Goal: Task Accomplishment & Management: Manage account settings

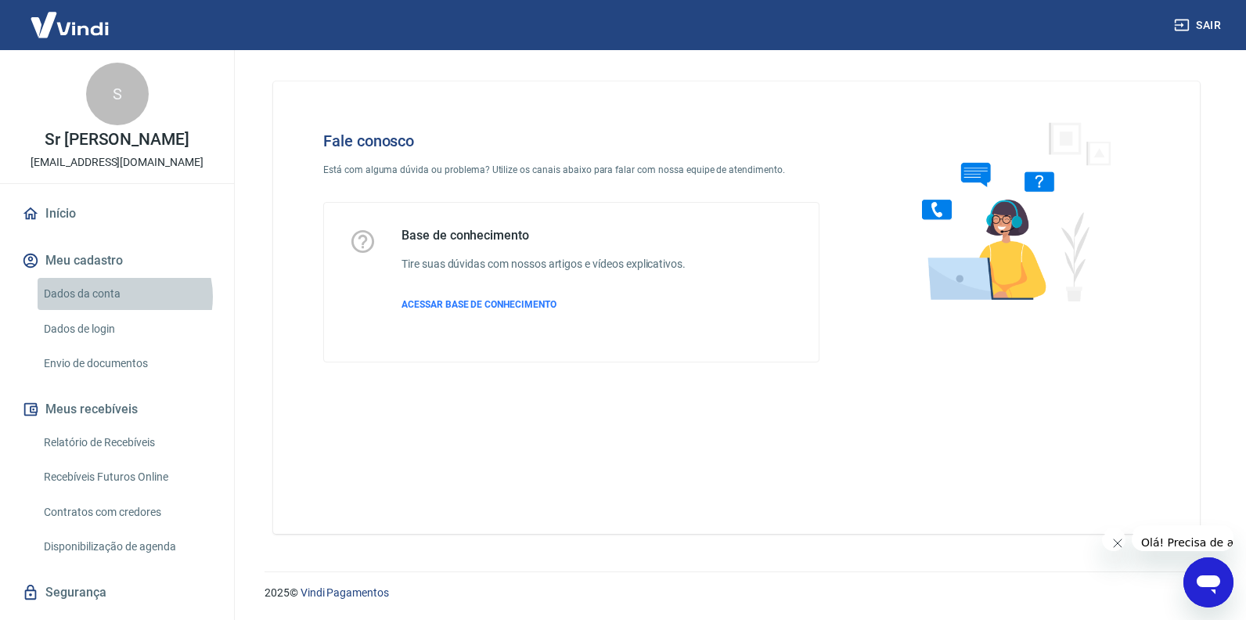
click at [124, 297] on link "Dados da conta" at bounding box center [127, 294] width 178 height 32
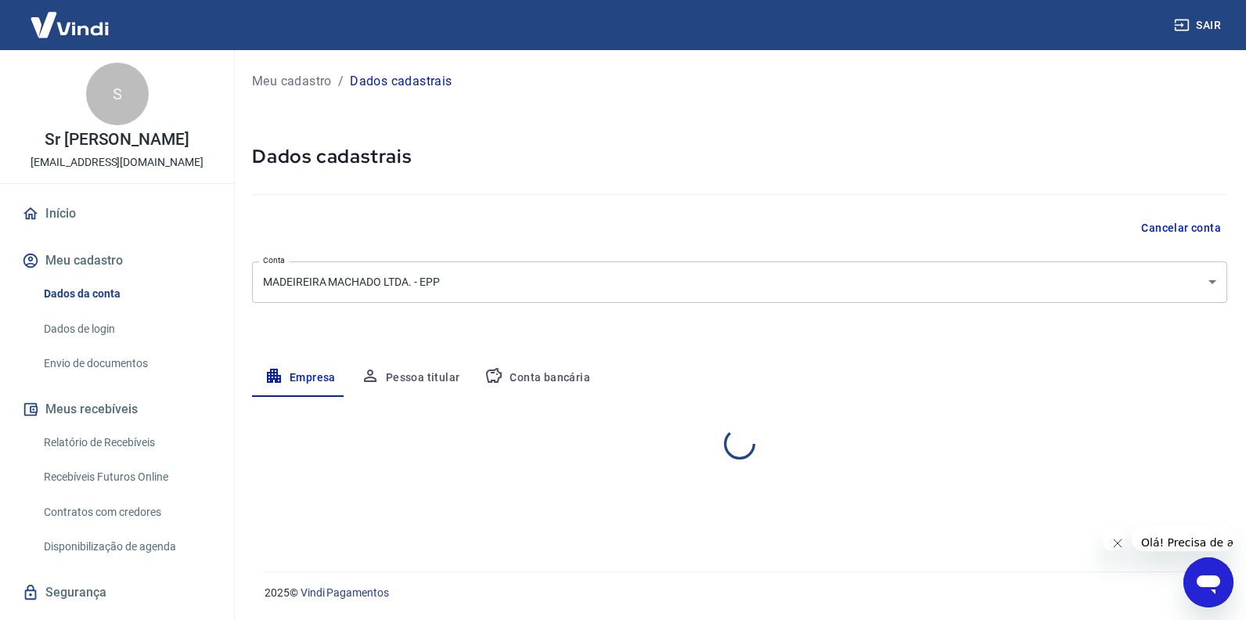
select select "SP"
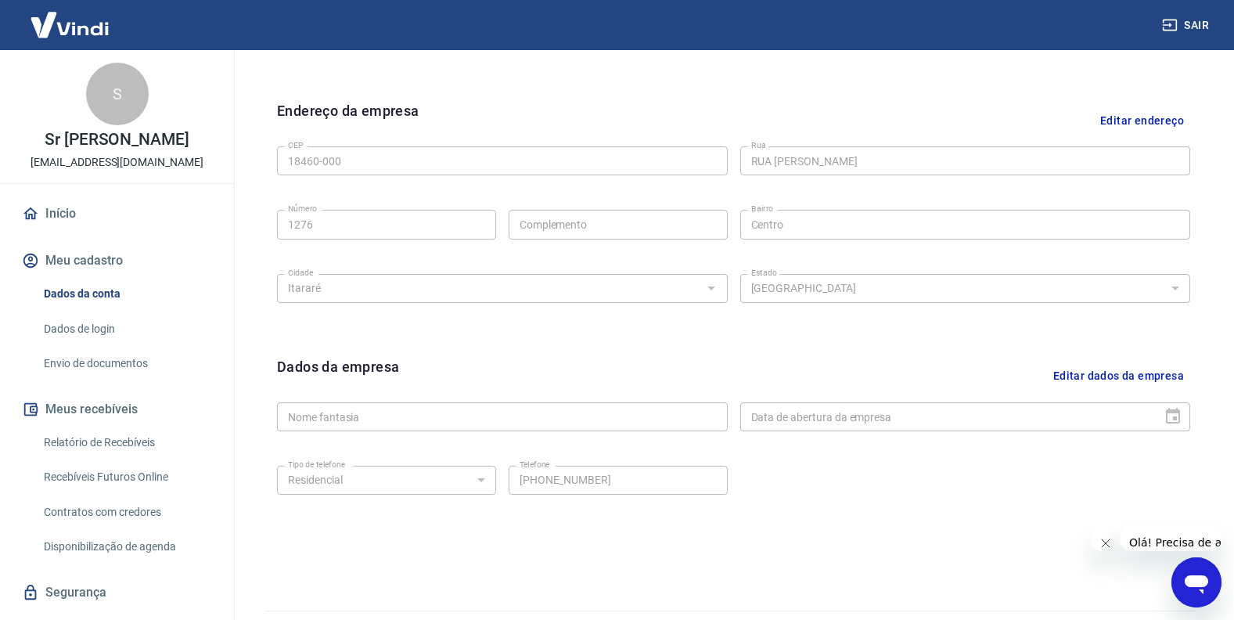
scroll to position [507, 0]
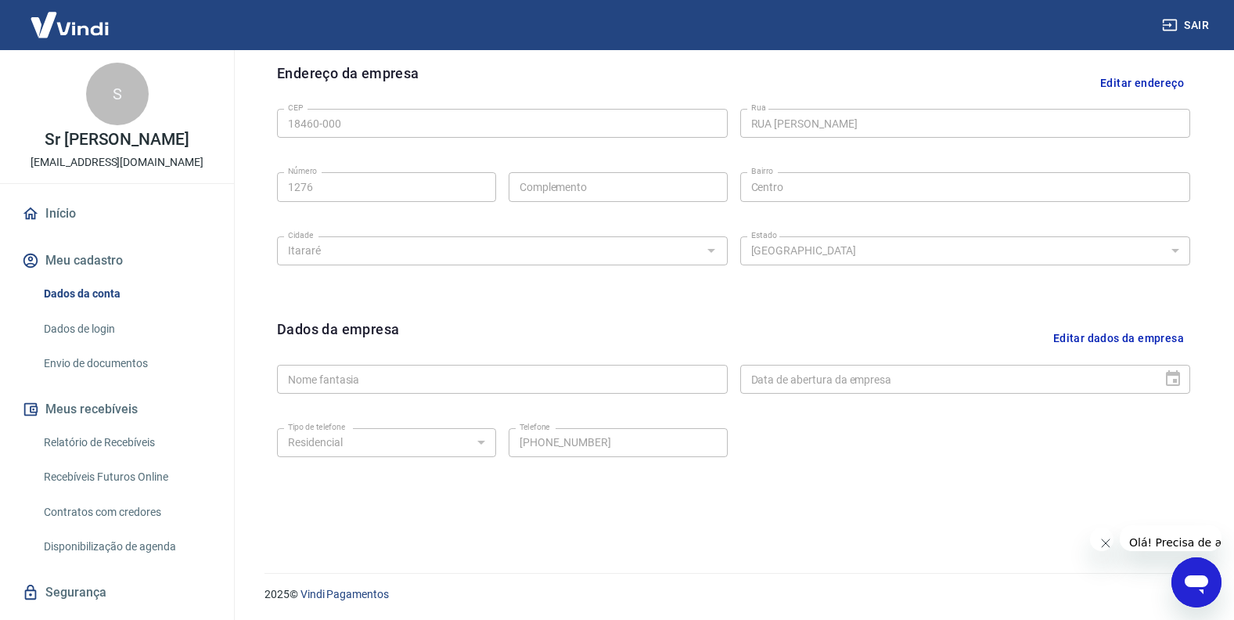
click at [118, 337] on link "Dados de login" at bounding box center [127, 329] width 178 height 32
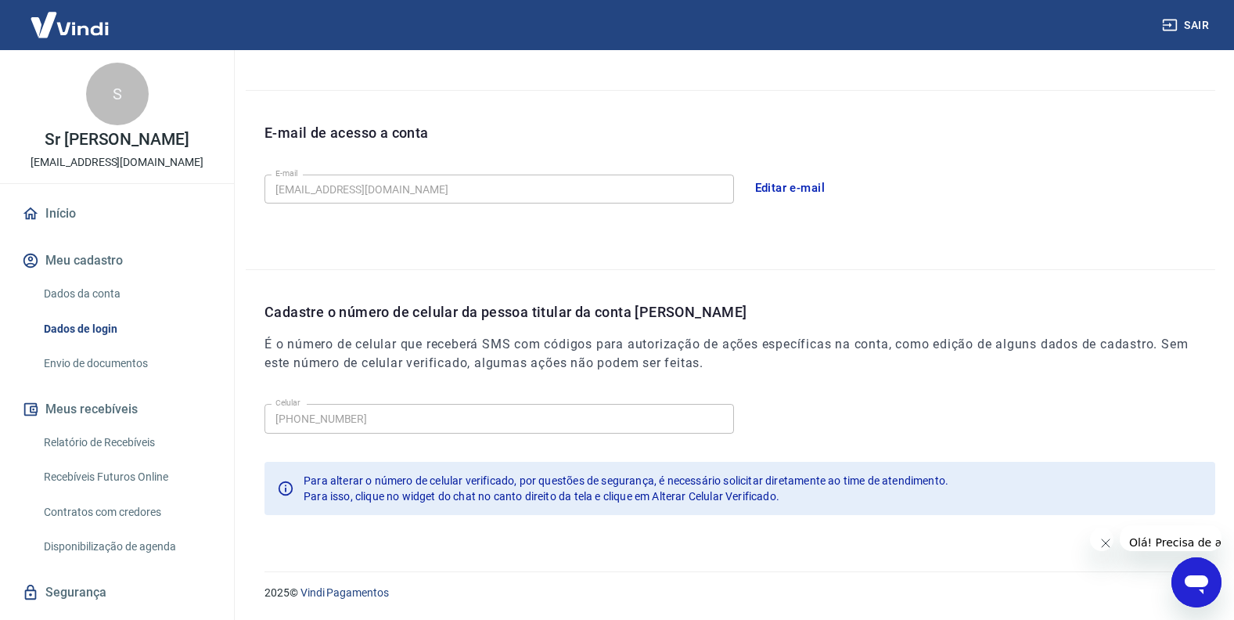
scroll to position [381, 0]
click at [93, 367] on link "Envio de documentos" at bounding box center [127, 364] width 178 height 32
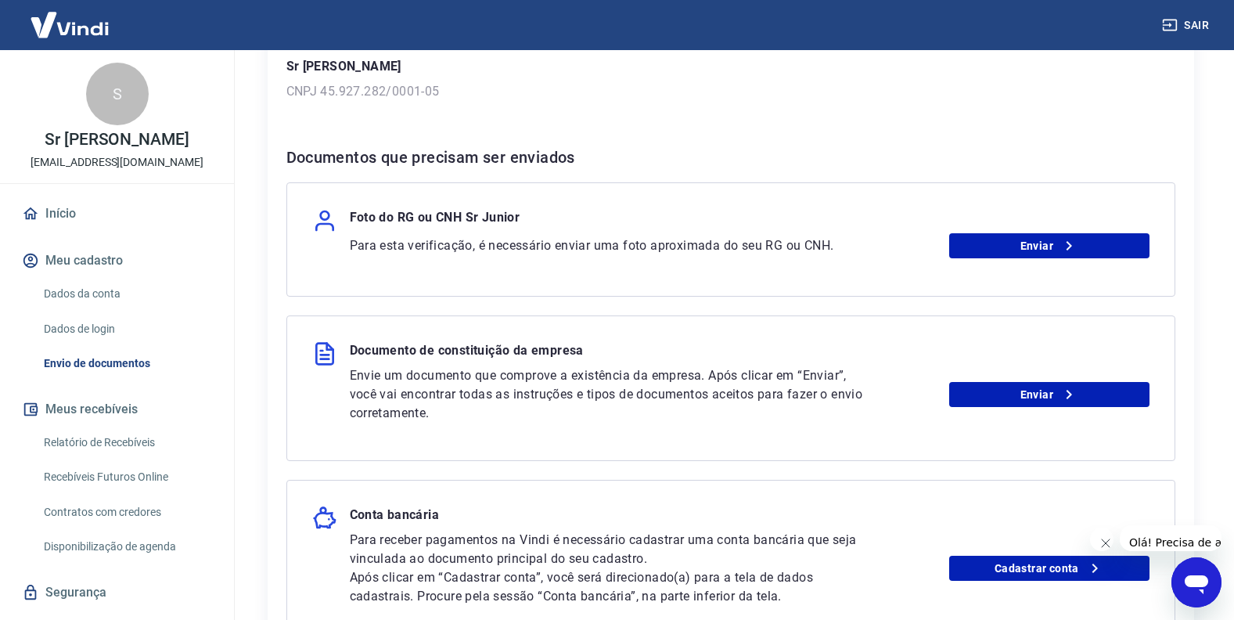
scroll to position [420, 0]
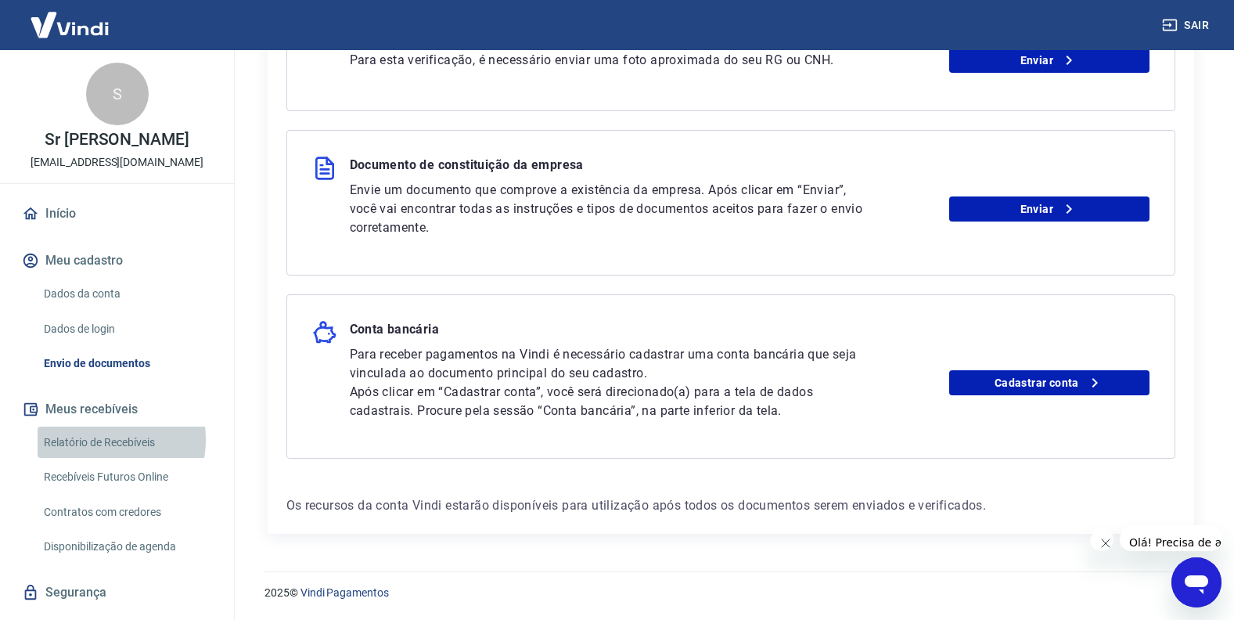
click at [98, 439] on link "Relatório de Recebíveis" at bounding box center [127, 443] width 178 height 32
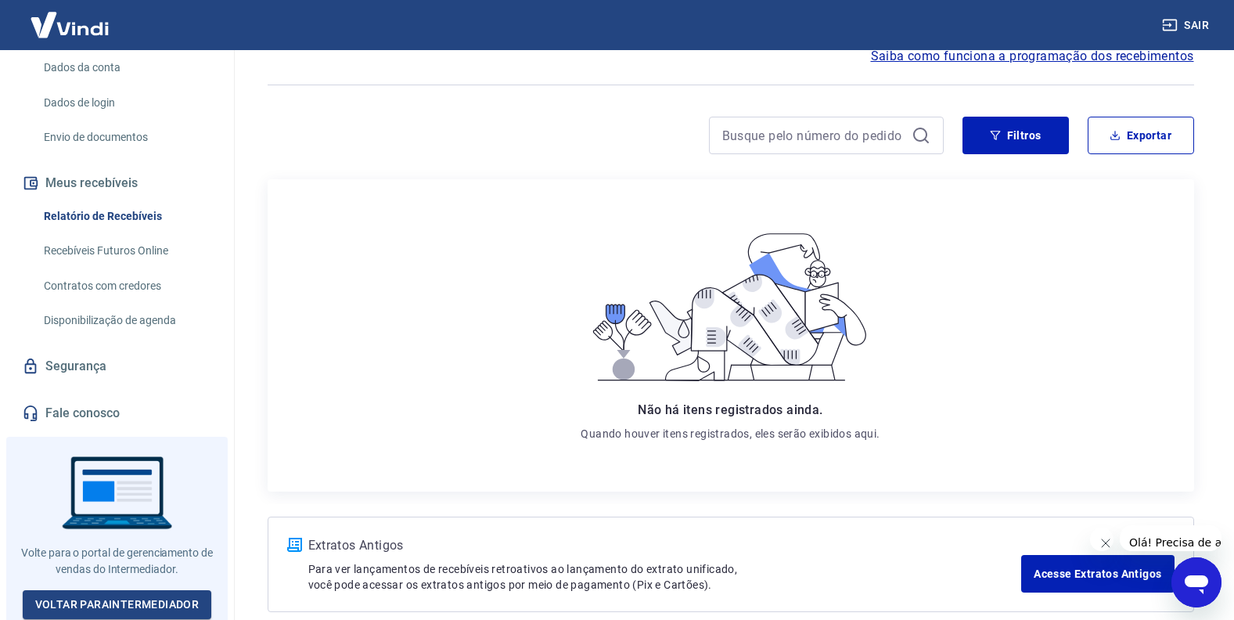
scroll to position [148, 0]
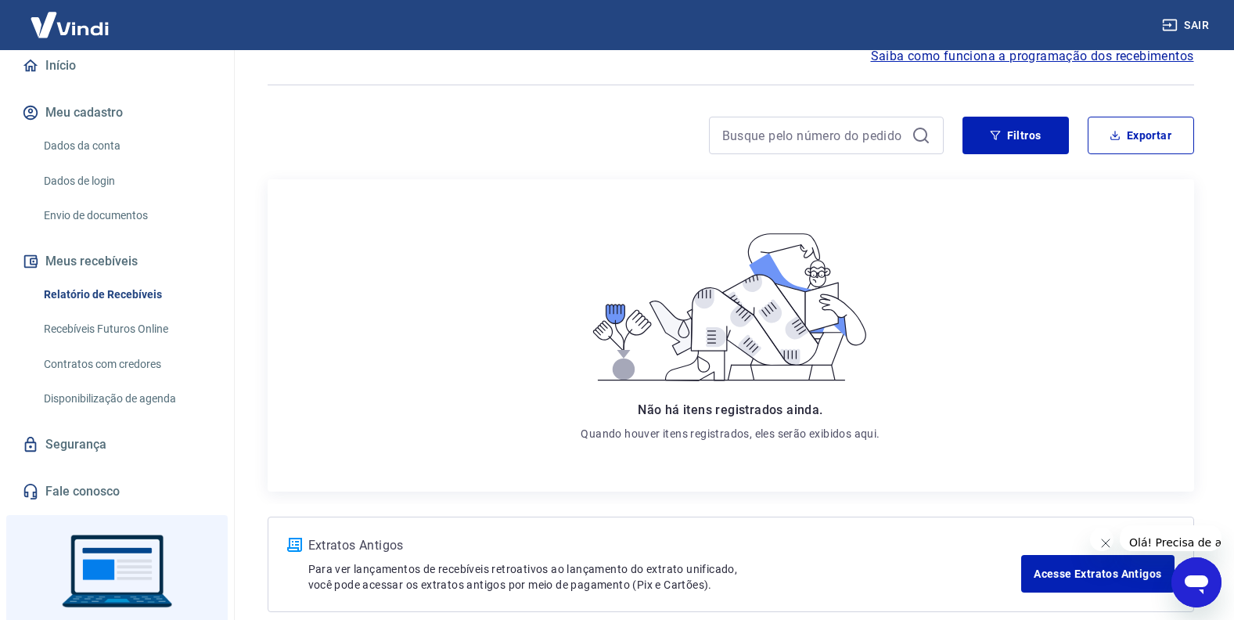
drag, startPoint x: 99, startPoint y: 196, endPoint x: 92, endPoint y: 178, distance: 19.3
click at [99, 196] on div "Dados da conta Dados de login Envio de documentos" at bounding box center [117, 181] width 196 height 102
click at [92, 177] on link "Dados de login" at bounding box center [127, 181] width 178 height 32
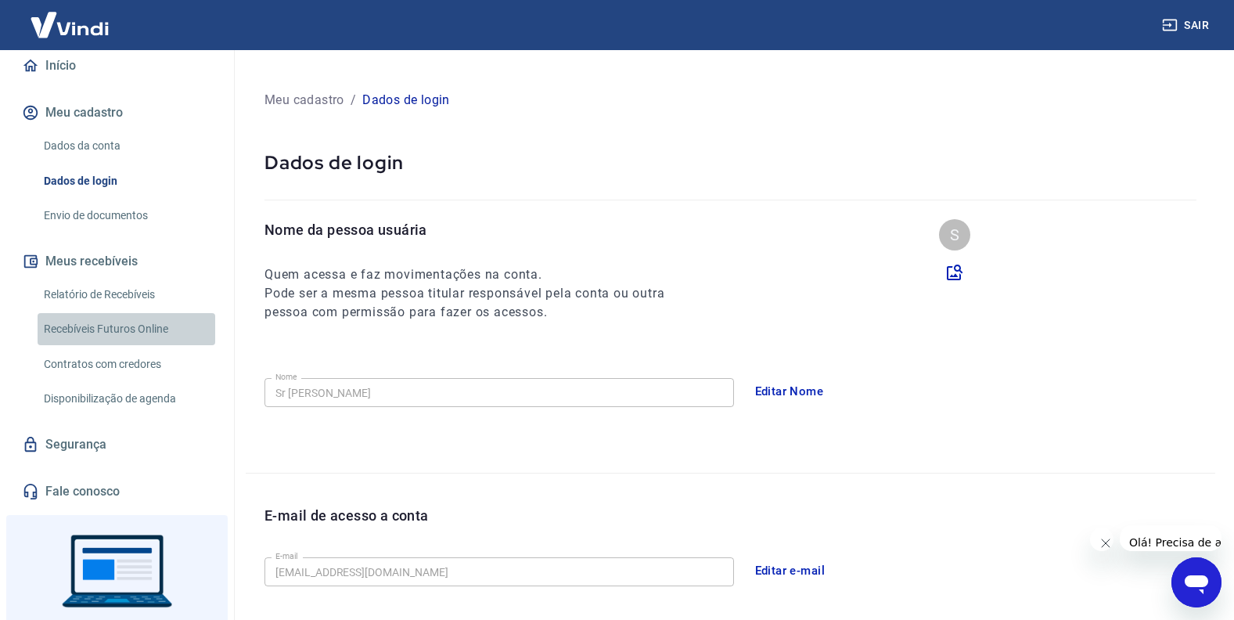
click at [152, 333] on link "Recebíveis Futuros Online" at bounding box center [127, 329] width 178 height 32
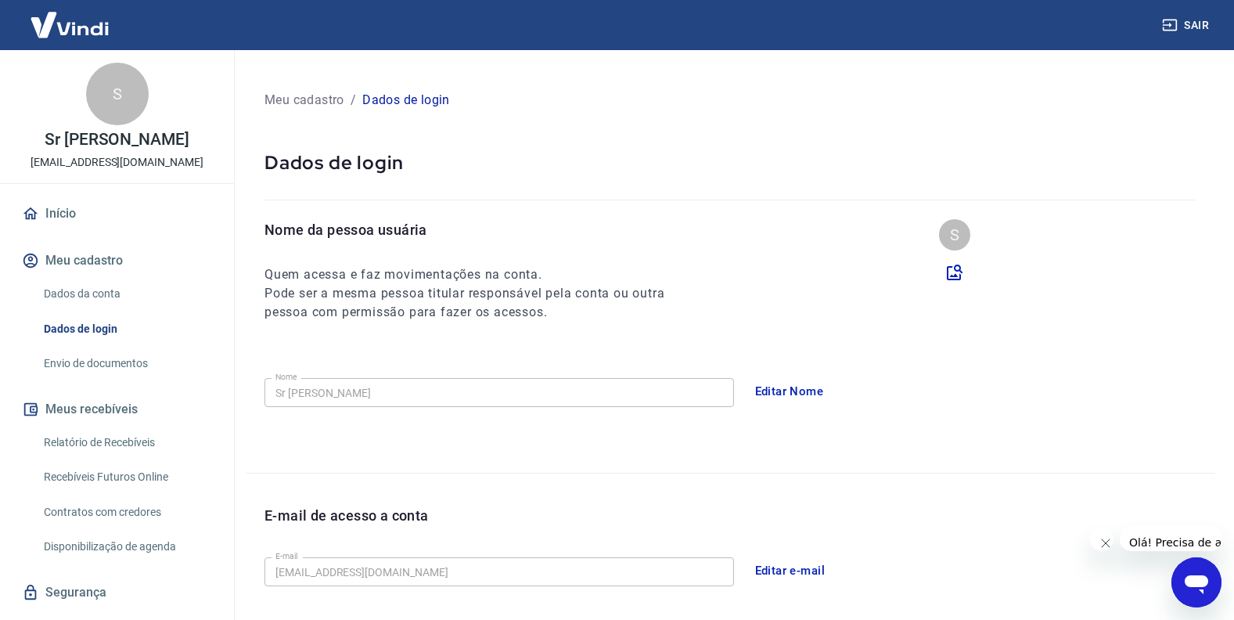
click at [112, 114] on div "S" at bounding box center [117, 94] width 63 height 63
click at [114, 140] on p "Sr [PERSON_NAME]" at bounding box center [117, 140] width 145 height 16
drag, startPoint x: 125, startPoint y: 175, endPoint x: 98, endPoint y: 189, distance: 30.5
click at [122, 177] on div "S Sr Junior [EMAIL_ADDRESS][DOMAIN_NAME]" at bounding box center [117, 116] width 234 height 133
drag, startPoint x: 98, startPoint y: 189, endPoint x: 498, endPoint y: 13, distance: 436.8
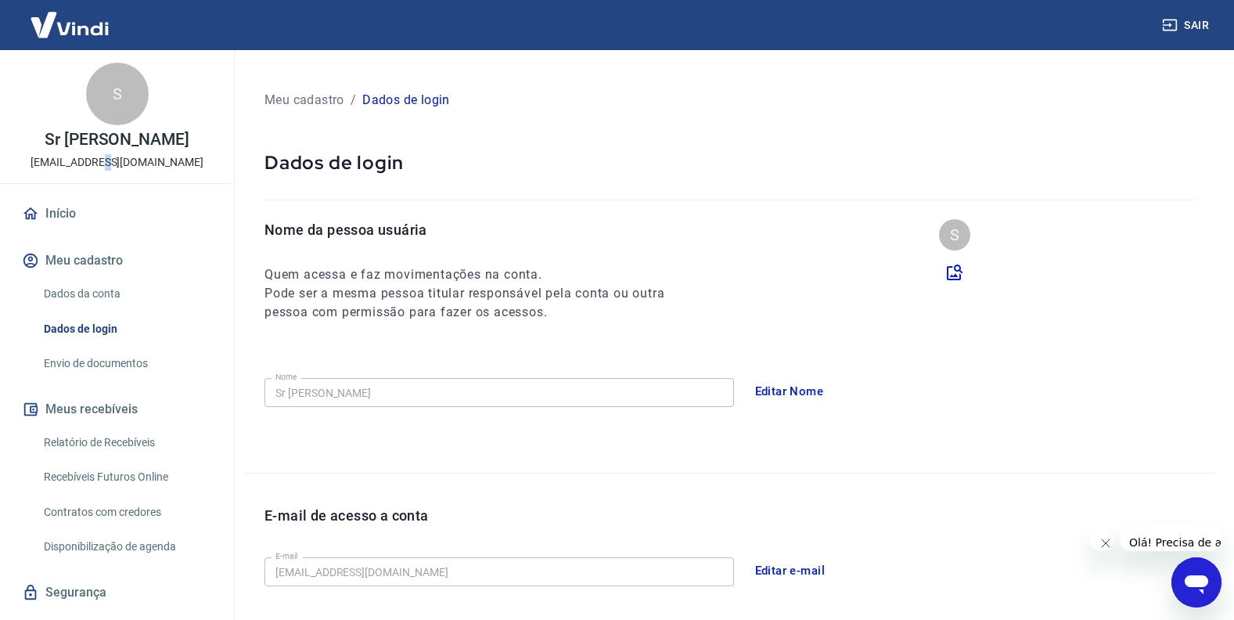
click at [37, 211] on icon at bounding box center [30, 213] width 17 height 17
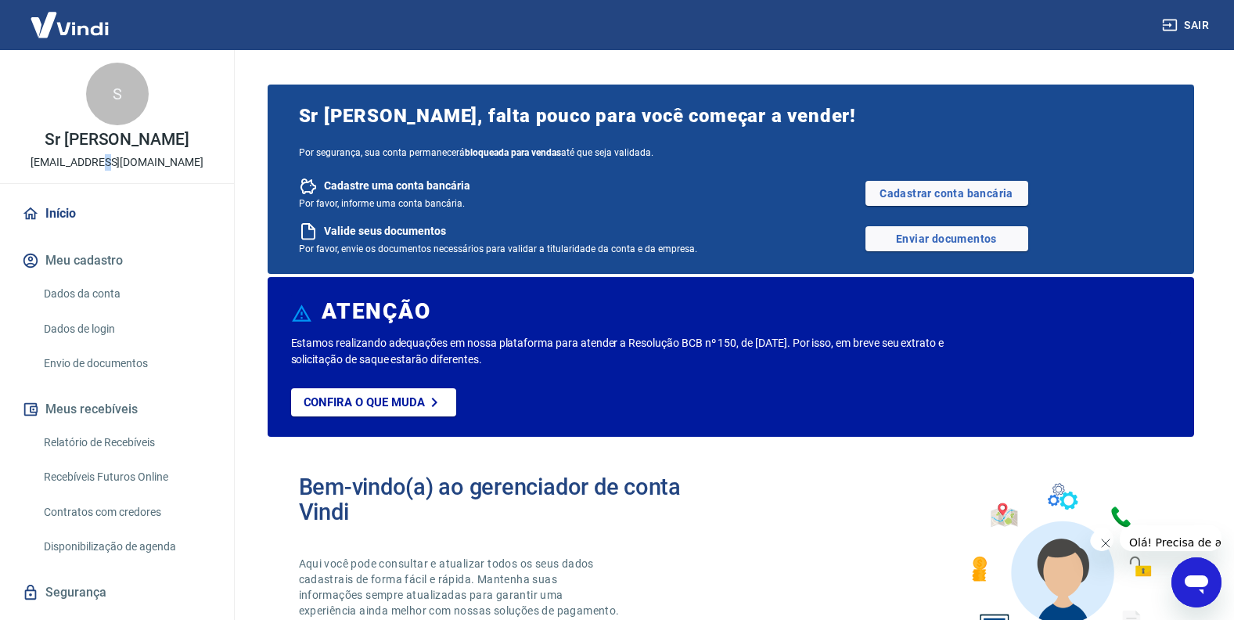
click at [67, 214] on link "Início" at bounding box center [117, 213] width 196 height 34
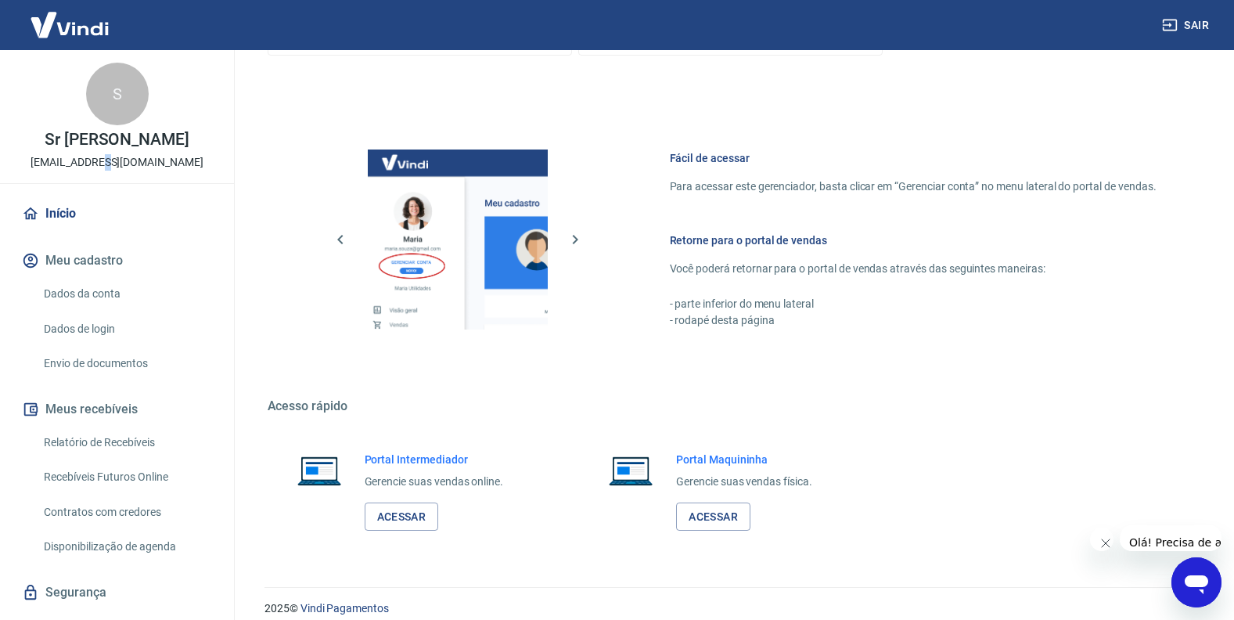
scroll to position [947, 0]
